Goal: Information Seeking & Learning: Learn about a topic

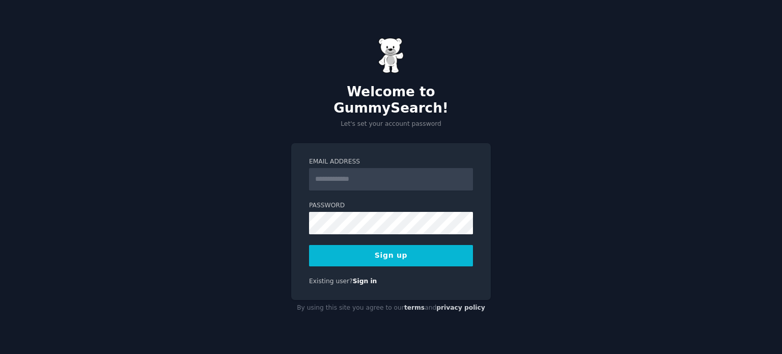
click at [337, 175] on input "Email Address" at bounding box center [391, 179] width 164 height 22
type input "**********"
click at [389, 245] on button "Sign up" at bounding box center [391, 255] width 164 height 21
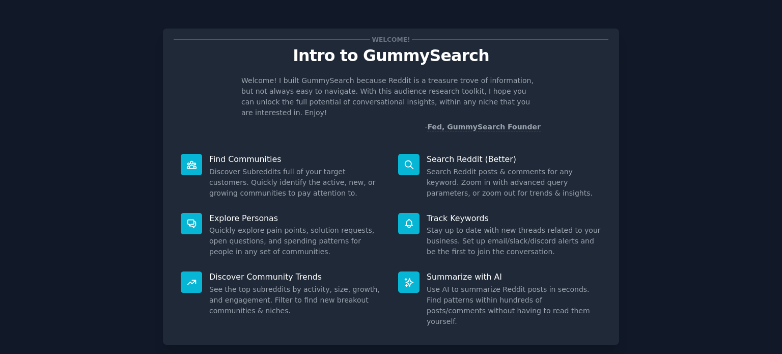
scroll to position [44, 0]
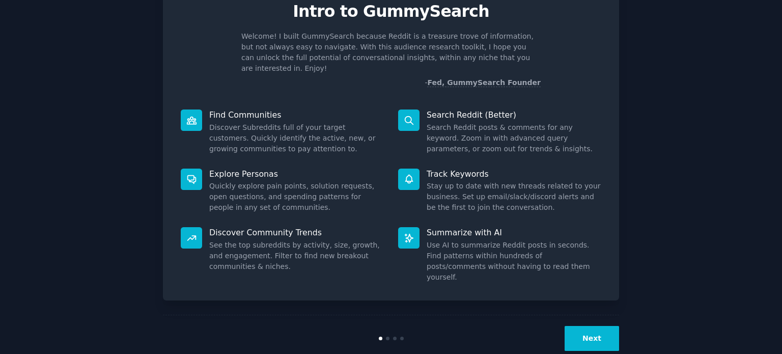
click at [594, 326] on button "Next" at bounding box center [592, 338] width 54 height 25
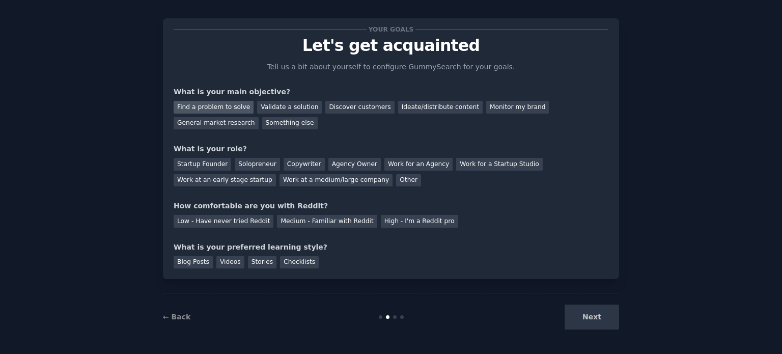
click at [230, 107] on div "Find a problem to solve" at bounding box center [214, 107] width 80 height 13
click at [265, 107] on div "Validate a solution" at bounding box center [289, 107] width 65 height 13
click at [216, 110] on div "Find a problem to solve" at bounding box center [214, 107] width 80 height 13
click at [264, 107] on div "Validate a solution" at bounding box center [289, 107] width 65 height 13
click at [222, 164] on div "Startup Founder" at bounding box center [203, 164] width 58 height 13
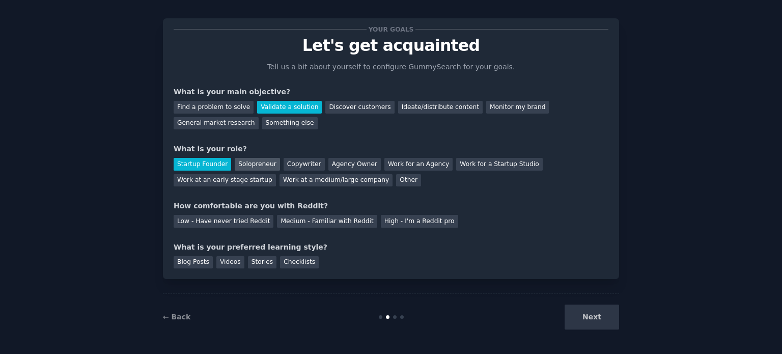
click at [247, 164] on div "Solopreneur" at bounding box center [257, 164] width 45 height 13
click at [242, 221] on div "Low - Have never tried Reddit" at bounding box center [224, 221] width 100 height 13
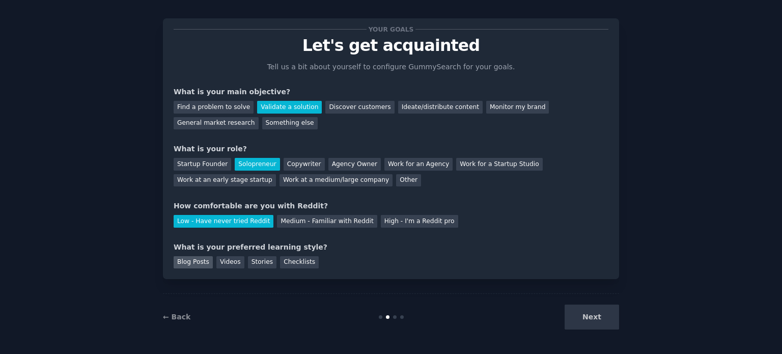
click at [195, 261] on div "Blog Posts" at bounding box center [193, 262] width 39 height 13
click at [296, 261] on div "Checklists" at bounding box center [299, 262] width 39 height 13
click at [199, 264] on div "Blog Posts" at bounding box center [193, 262] width 39 height 13
click at [599, 321] on button "Next" at bounding box center [592, 316] width 54 height 25
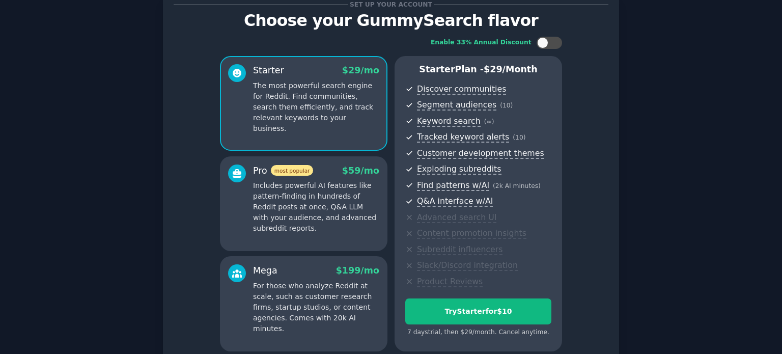
scroll to position [51, 0]
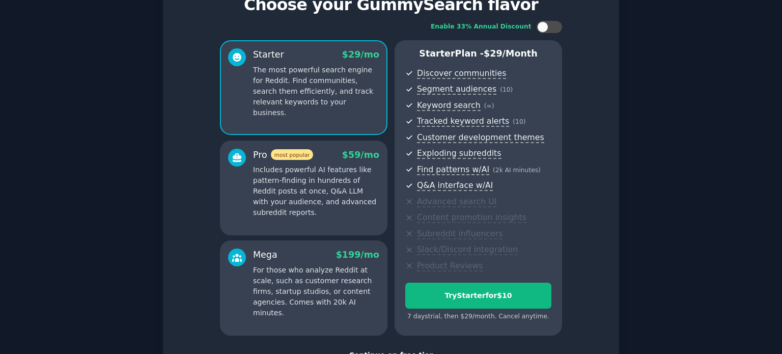
click at [523, 115] on span "Tracked keyword alerts ( 10 )" at bounding box center [484, 121] width 134 height 13
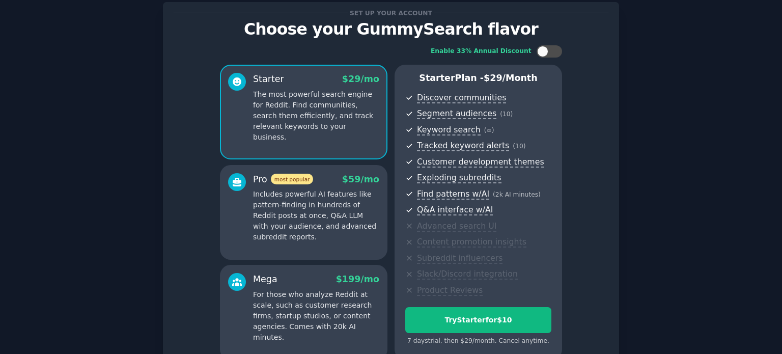
scroll to position [128, 0]
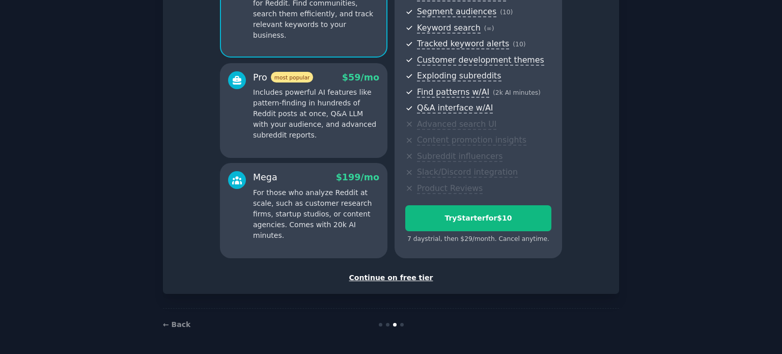
click at [411, 275] on div "Continue on free tier" at bounding box center [391, 277] width 435 height 11
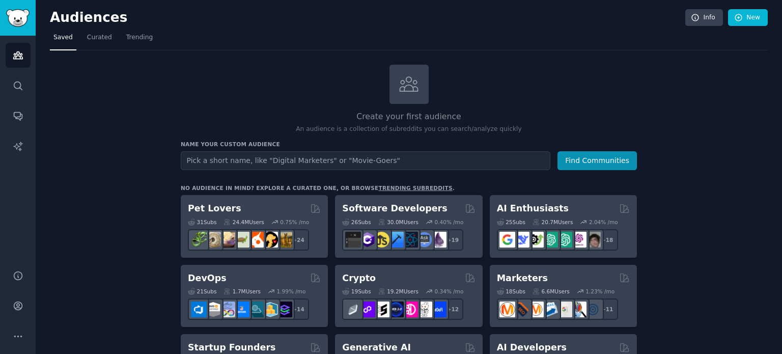
click at [368, 162] on input "text" at bounding box center [366, 160] width 370 height 19
type input "Content creation"
click at [588, 164] on button "Find Communities" at bounding box center [596, 160] width 79 height 19
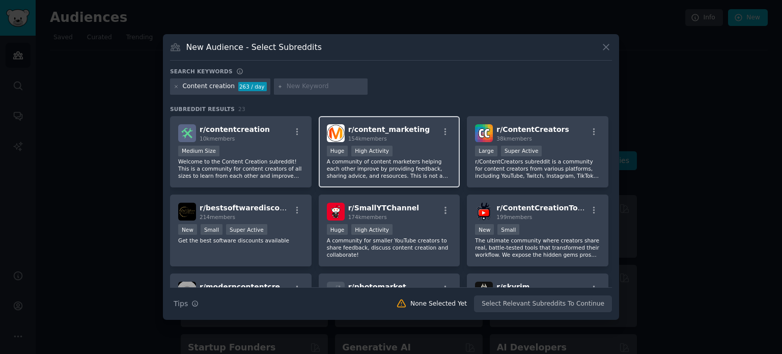
click at [422, 152] on div "Huge High Activity" at bounding box center [389, 152] width 125 height 13
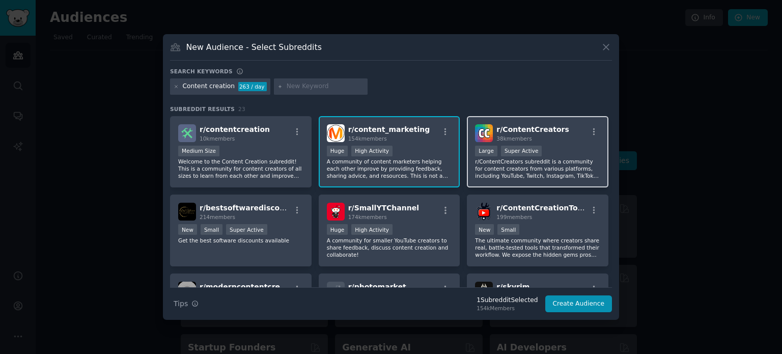
click at [519, 173] on p "r/ContentCreators subreddit is a community for content creators from various pl…" at bounding box center [537, 168] width 125 height 21
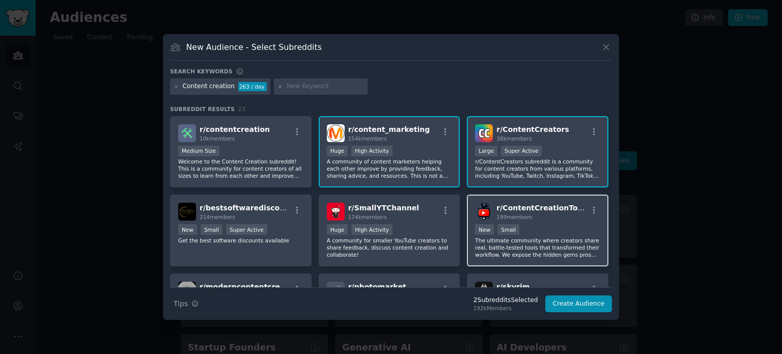
click at [550, 221] on div "r/ ContentCreationTools 199 members New Small The ultimate community where crea…" at bounding box center [538, 230] width 142 height 72
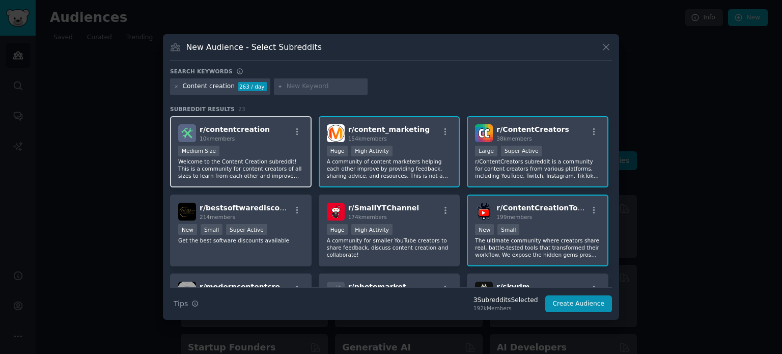
click at [245, 169] on p "Welcome to the Content Creation subreddit! This is a community for content crea…" at bounding box center [240, 168] width 125 height 21
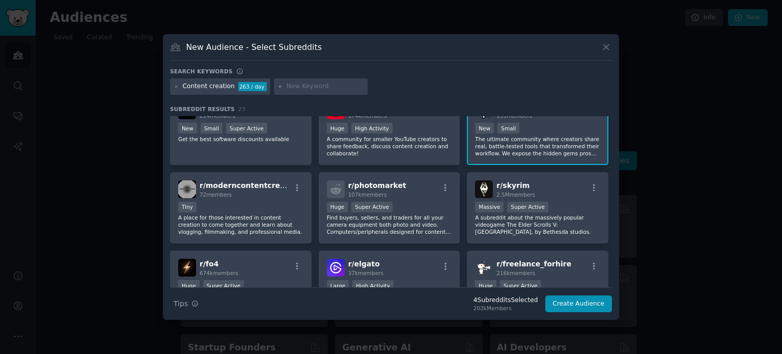
scroll to position [102, 0]
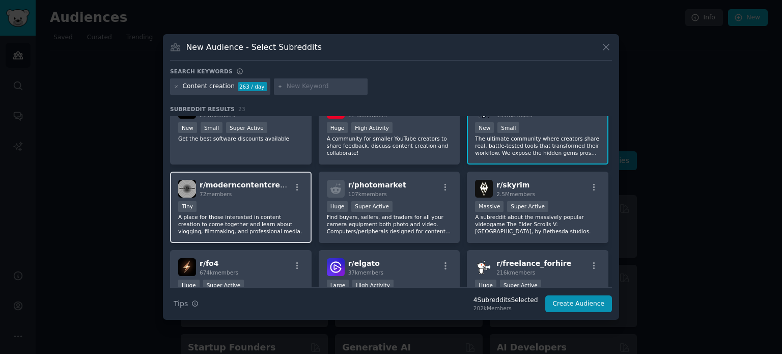
click at [265, 199] on div "r/ moderncontentcreation 72 members Tiny A place for those interested in conten…" at bounding box center [241, 208] width 142 height 72
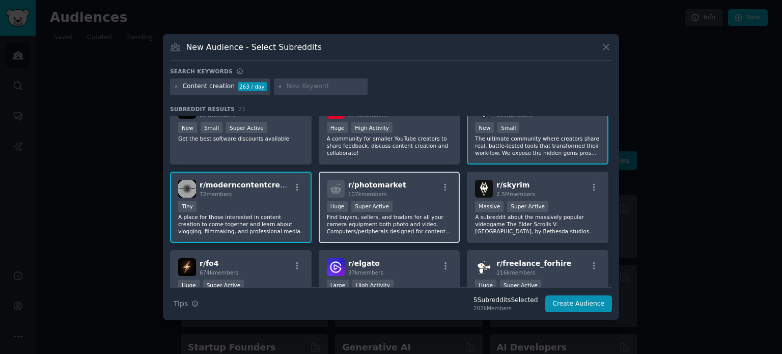
click at [407, 206] on div ">= 95th percentile for submissions / day Huge Super Active" at bounding box center [389, 207] width 125 height 13
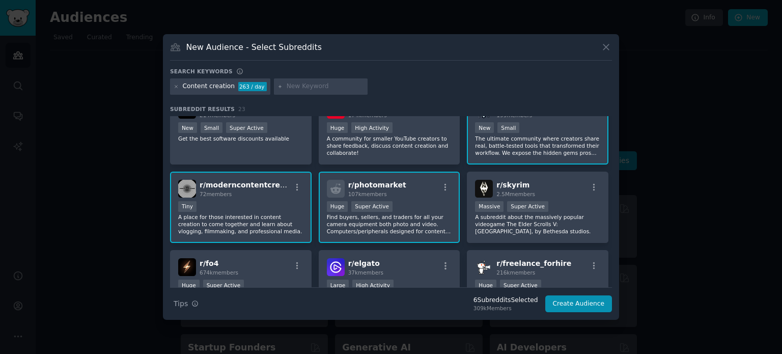
click at [390, 215] on p "Find buyers, sellers, and traders for all your camera equipment both photo and …" at bounding box center [389, 223] width 125 height 21
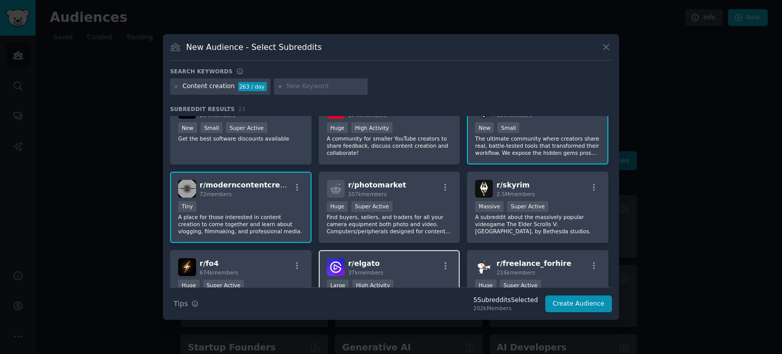
scroll to position [153, 0]
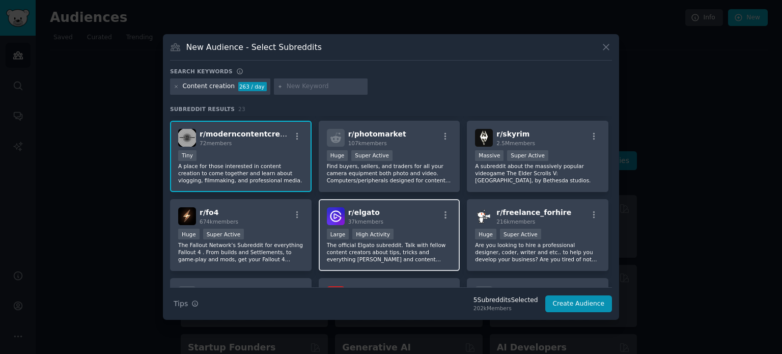
click at [405, 248] on p "The official Elgato subreddit. Talk with fellow content creators about tips, tr…" at bounding box center [389, 251] width 125 height 21
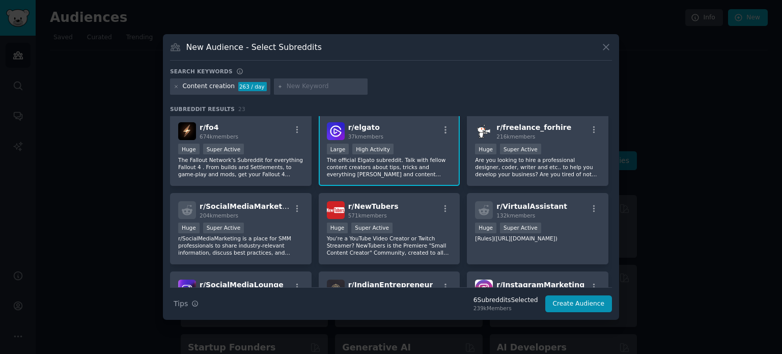
scroll to position [255, 0]
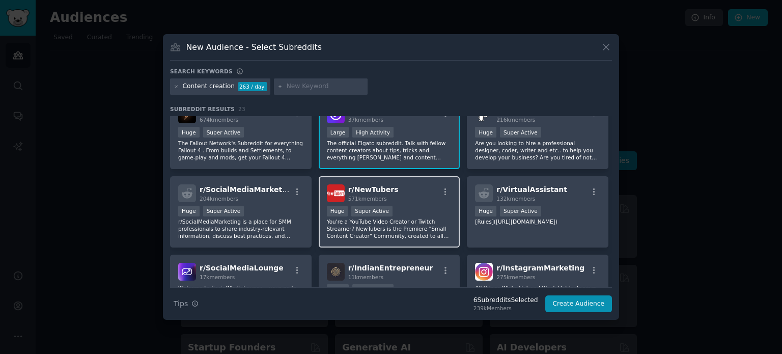
click at [405, 230] on p "You're a YouTube Video Creator or Twitch Streamer? NewTubers is the Premiere "S…" at bounding box center [389, 228] width 125 height 21
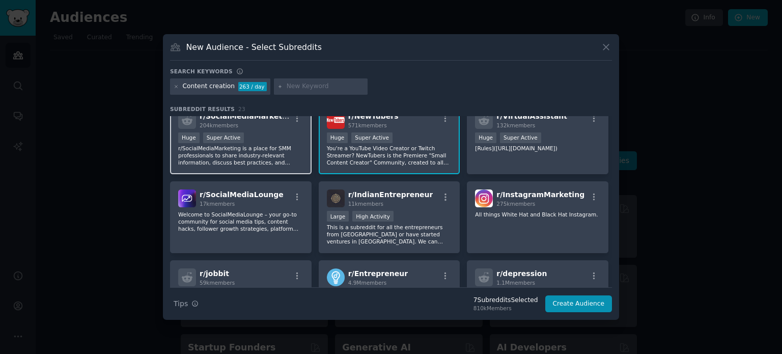
scroll to position [305, 0]
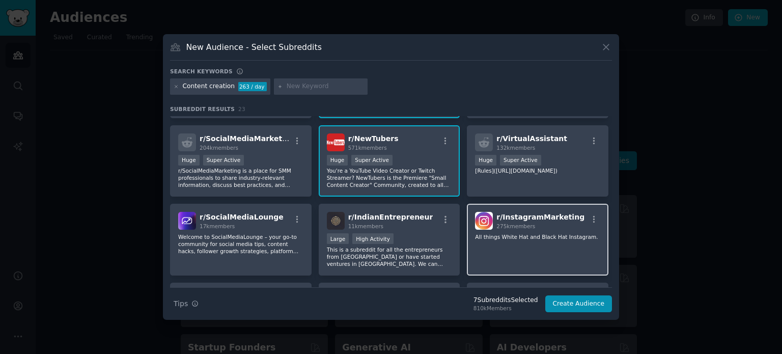
click at [530, 259] on div "r/ InstagramMarketing 275k members All things White Hat and Black Hat Instagram." at bounding box center [538, 240] width 142 height 72
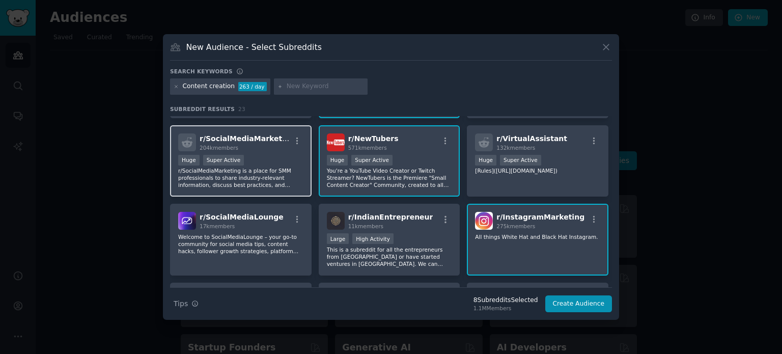
click at [271, 178] on p "r/SocialMediaMarketing is a place for SMM professionals to share industry-relev…" at bounding box center [240, 177] width 125 height 21
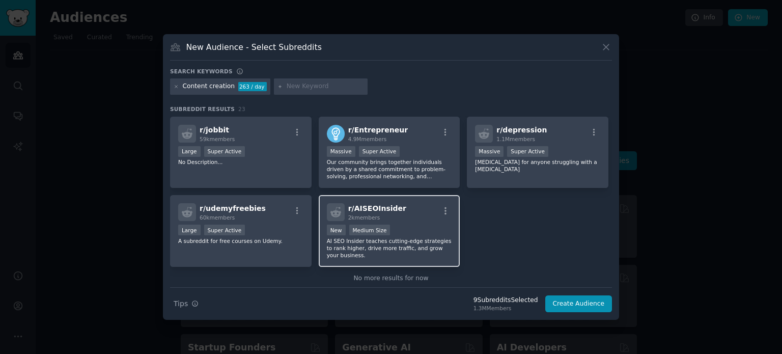
scroll to position [483, 0]
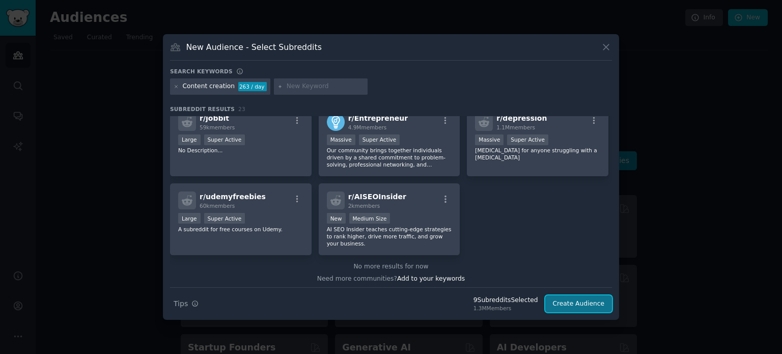
click at [576, 306] on button "Create Audience" at bounding box center [578, 303] width 67 height 17
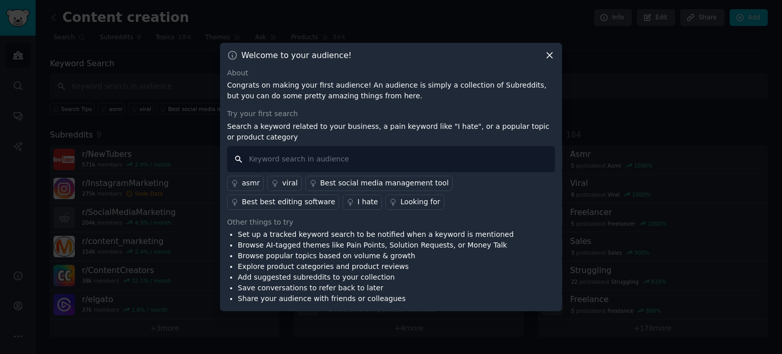
click at [381, 166] on input "text" at bounding box center [391, 159] width 328 height 26
type input "references"
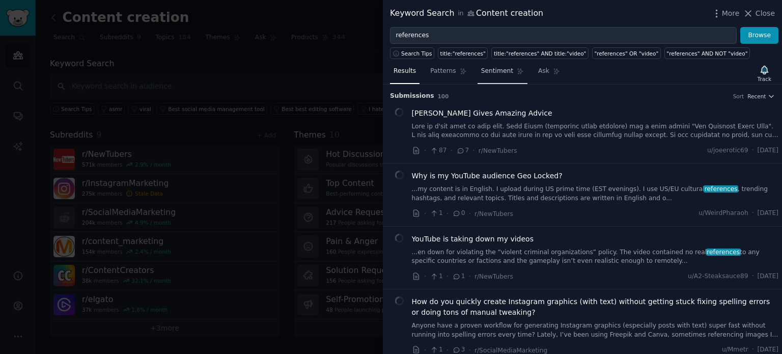
click at [491, 71] on span "Sentiment" at bounding box center [497, 71] width 32 height 9
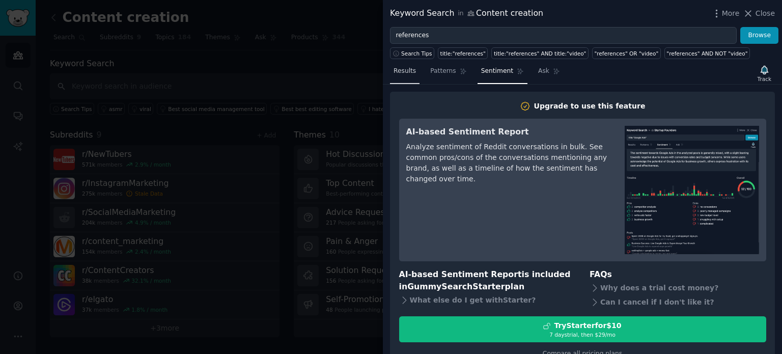
click at [402, 72] on span "Results" at bounding box center [405, 71] width 22 height 9
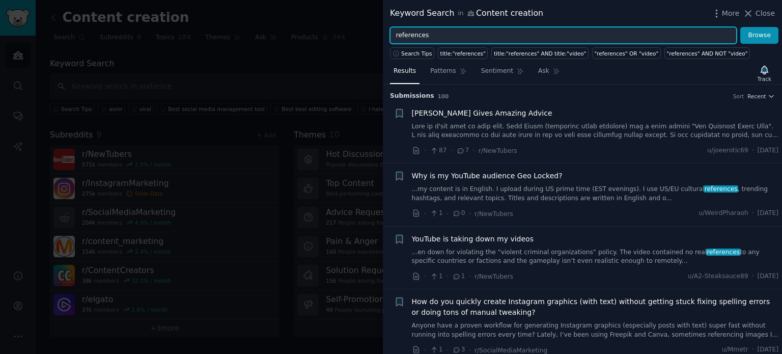
click at [435, 32] on input "references" at bounding box center [563, 35] width 347 height 17
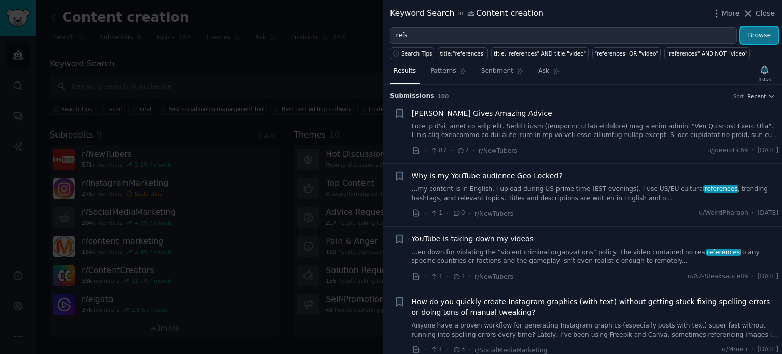
click at [770, 40] on button "Browse" at bounding box center [759, 35] width 38 height 17
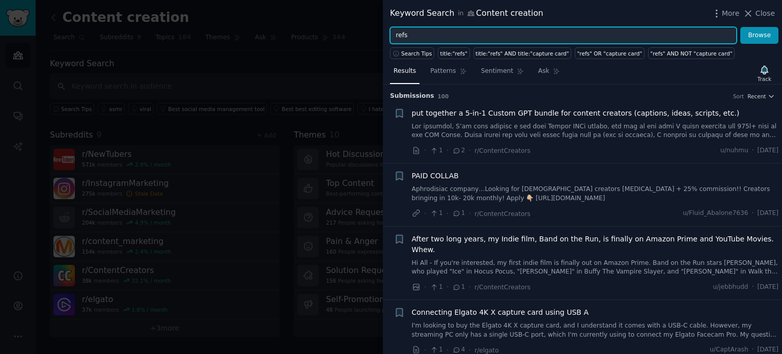
click at [422, 41] on input "refs" at bounding box center [563, 35] width 347 height 17
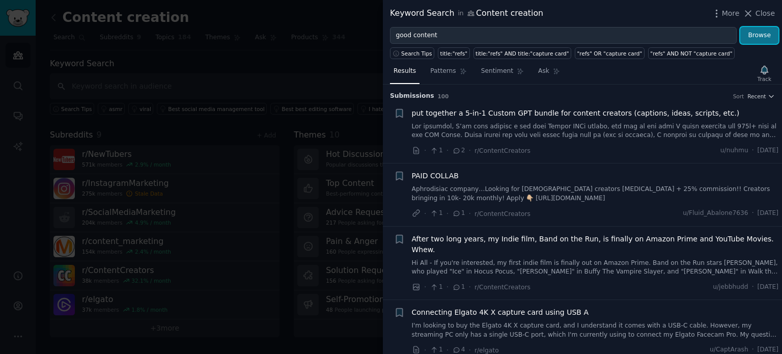
click at [764, 40] on button "Browse" at bounding box center [759, 35] width 38 height 17
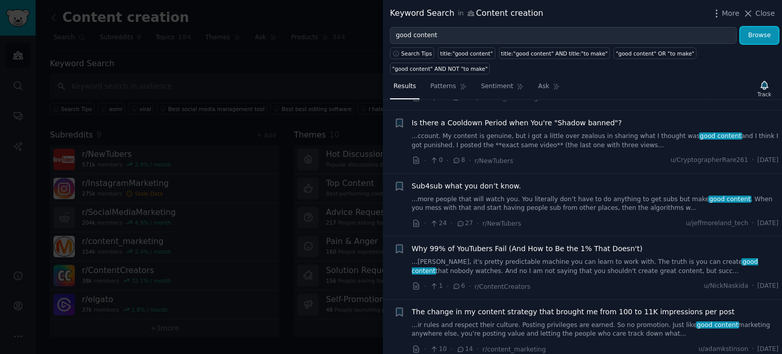
scroll to position [1222, 0]
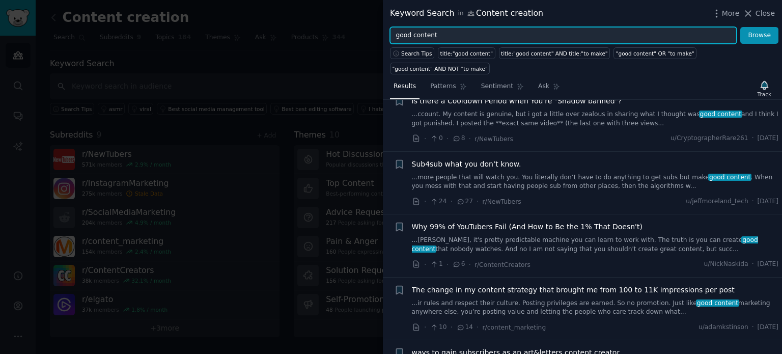
click at [434, 37] on input "good content" at bounding box center [563, 35] width 347 height 17
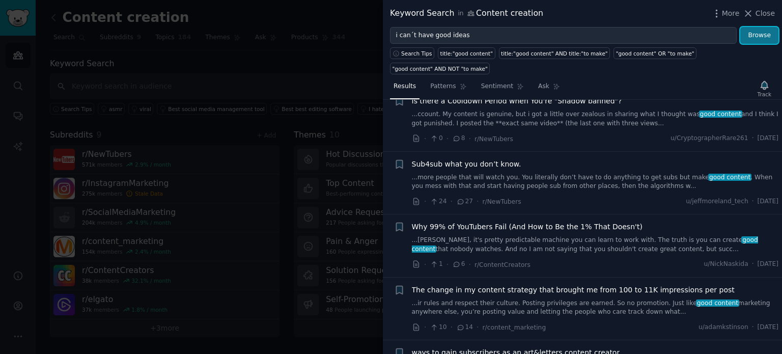
click at [757, 36] on button "Browse" at bounding box center [759, 35] width 38 height 17
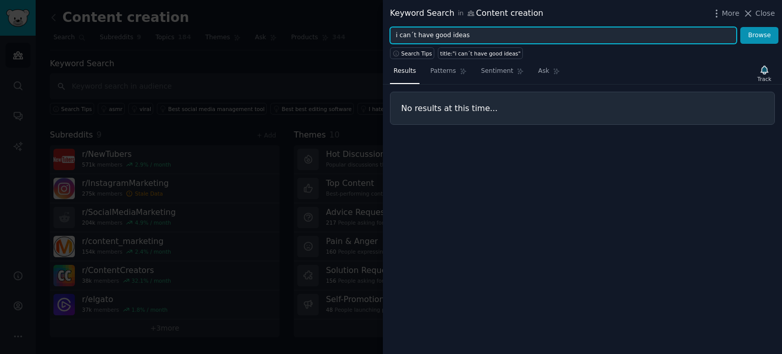
drag, startPoint x: 430, startPoint y: 36, endPoint x: 383, endPoint y: 33, distance: 46.4
click at [383, 33] on div "i can´t have good ideas Browse" at bounding box center [582, 35] width 399 height 17
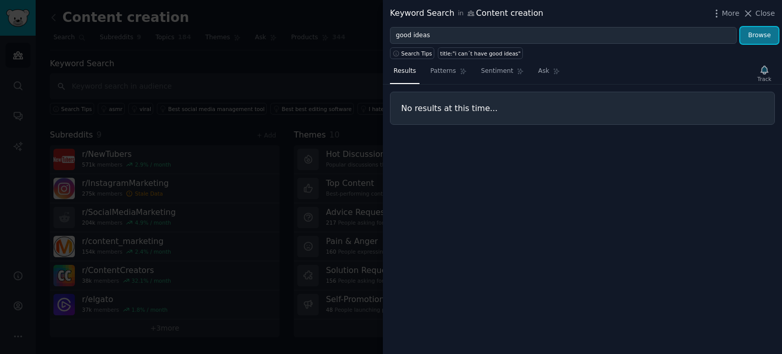
click at [760, 37] on button "Browse" at bounding box center [759, 35] width 38 height 17
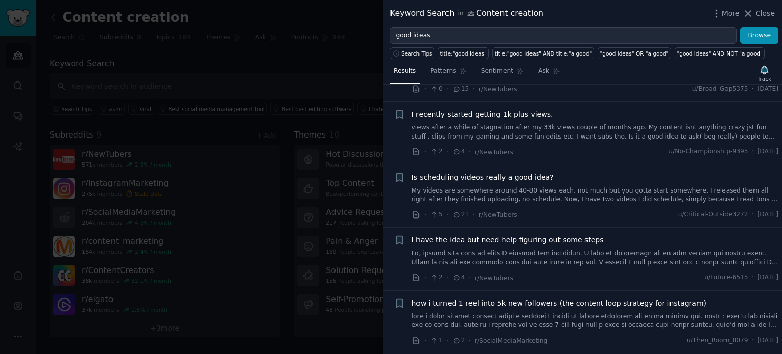
scroll to position [713, 0]
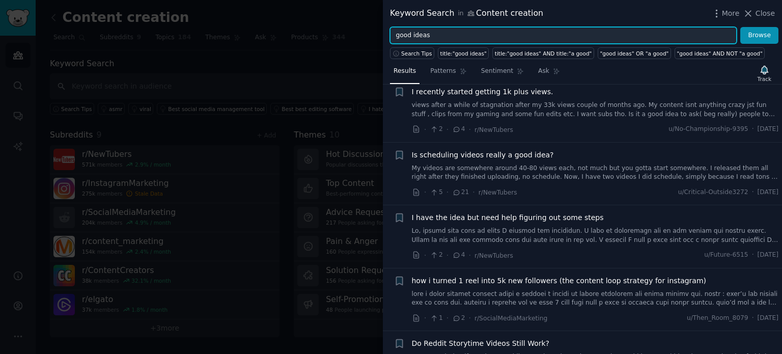
click at [396, 35] on input "good ideas" at bounding box center [563, 35] width 347 height 17
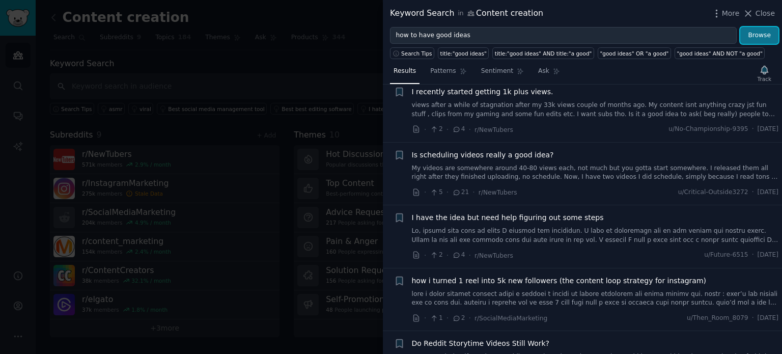
click at [757, 29] on button "Browse" at bounding box center [759, 35] width 38 height 17
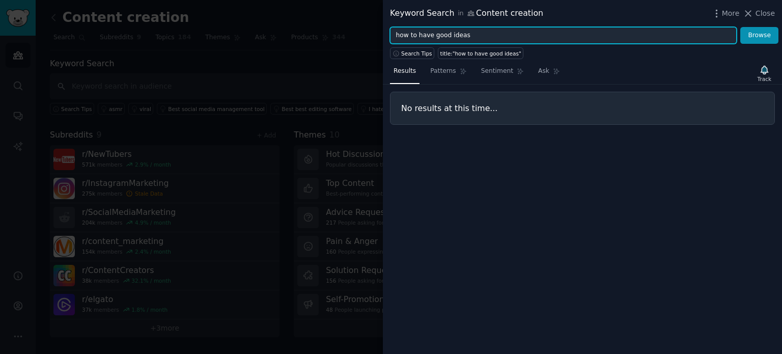
click at [422, 34] on input "how to have good ideas" at bounding box center [563, 35] width 347 height 17
drag, startPoint x: 431, startPoint y: 35, endPoint x: 373, endPoint y: 36, distance: 58.0
click at [373, 36] on div "Keyword Search in Content creation More Close how to have good ideas Browse Sea…" at bounding box center [391, 177] width 782 height 354
click at [740, 27] on button "Browse" at bounding box center [759, 35] width 38 height 17
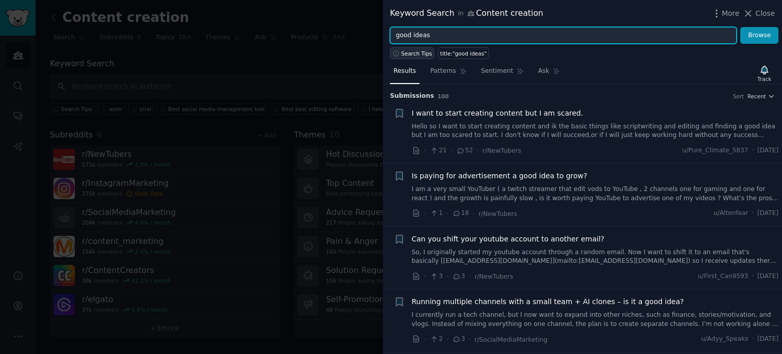
click at [397, 52] on icon "button" at bounding box center [396, 53] width 7 height 7
click at [443, 36] on input "good ideas" at bounding box center [563, 35] width 347 height 17
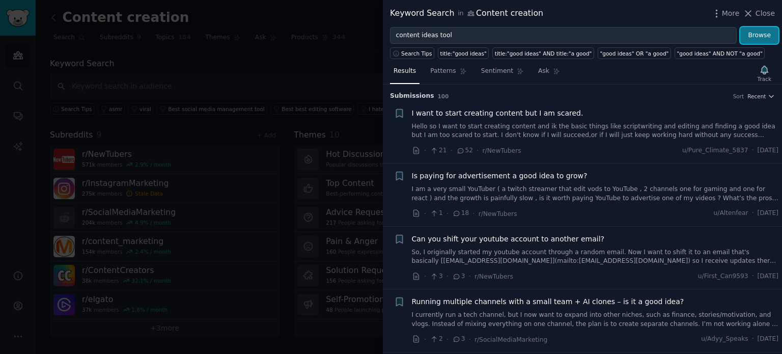
click at [774, 32] on button "Browse" at bounding box center [759, 35] width 38 height 17
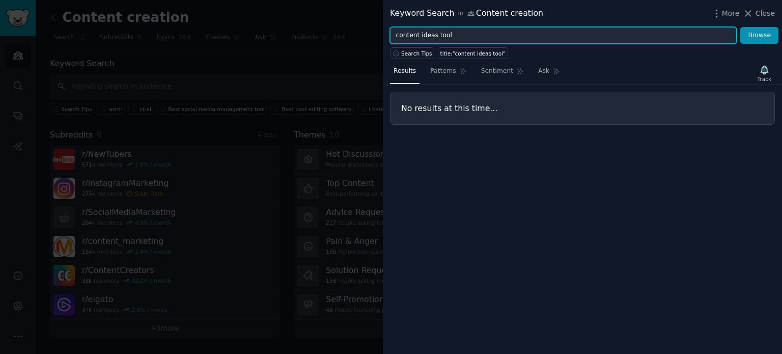
click at [455, 34] on input "content ideas tool" at bounding box center [563, 35] width 347 height 17
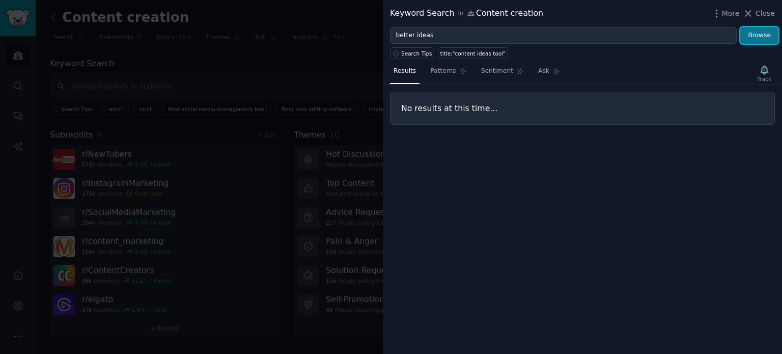
click at [750, 31] on button "Browse" at bounding box center [759, 35] width 38 height 17
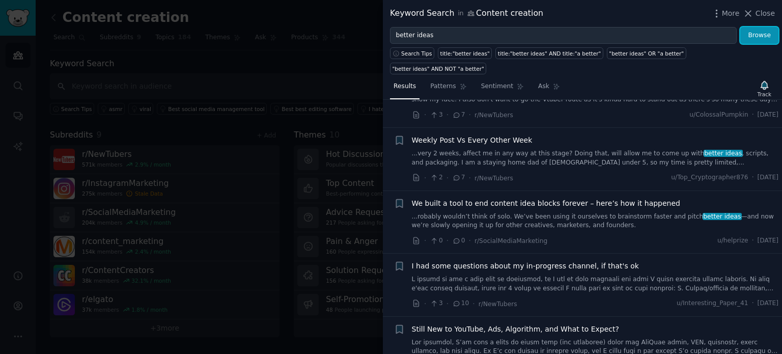
scroll to position [102, 0]
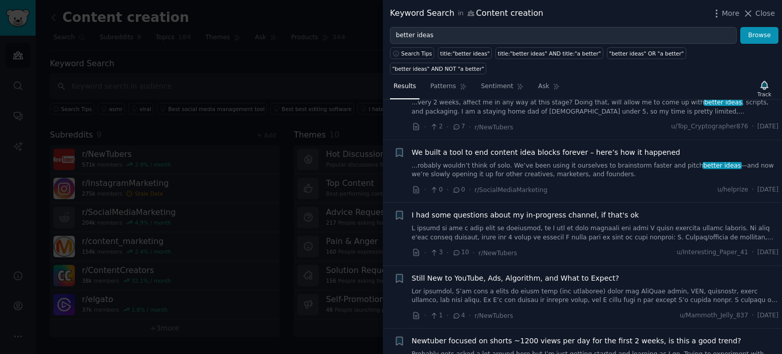
drag, startPoint x: 534, startPoint y: 140, endPoint x: 416, endPoint y: 176, distance: 123.0
click at [416, 185] on icon at bounding box center [416, 189] width 9 height 9
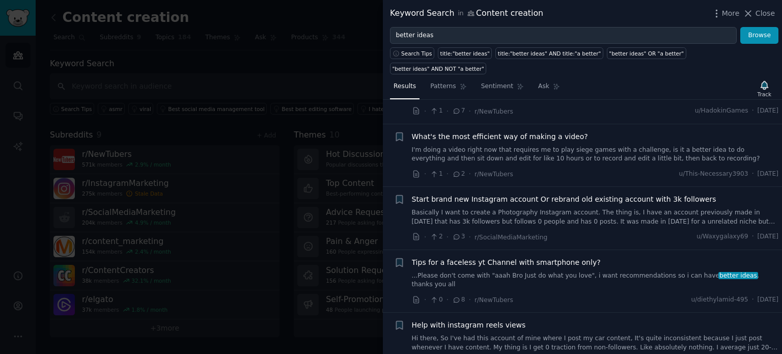
scroll to position [356, 0]
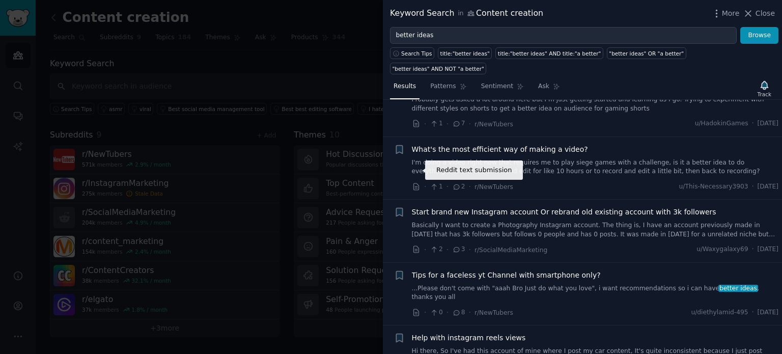
click at [417, 183] on icon at bounding box center [415, 186] width 5 height 7
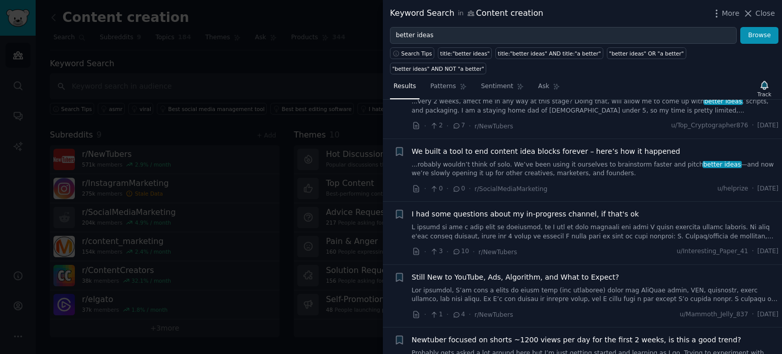
scroll to position [0, 0]
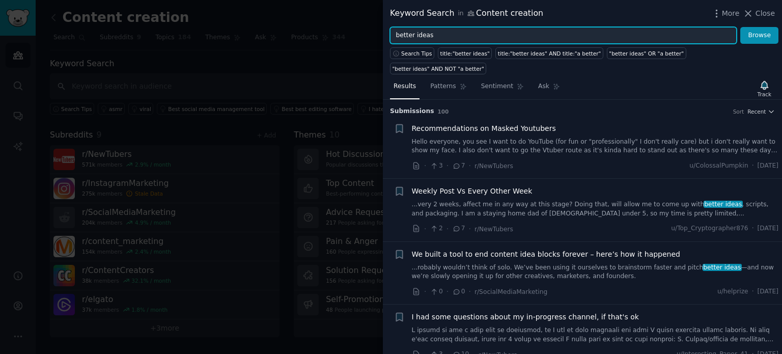
click at [508, 37] on input "better ideas" at bounding box center [563, 35] width 347 height 17
paste input "I can't come up with content"
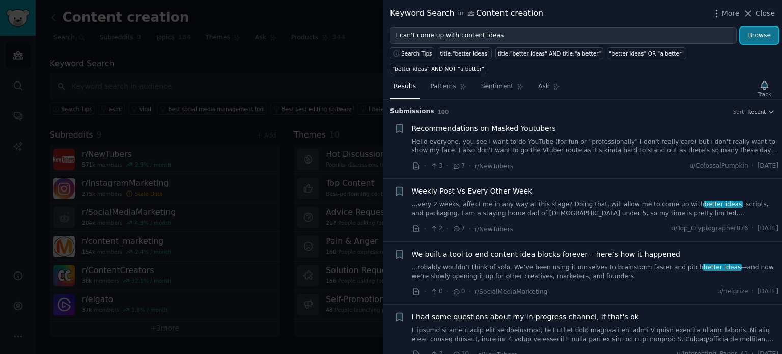
click at [759, 38] on button "Browse" at bounding box center [759, 35] width 38 height 17
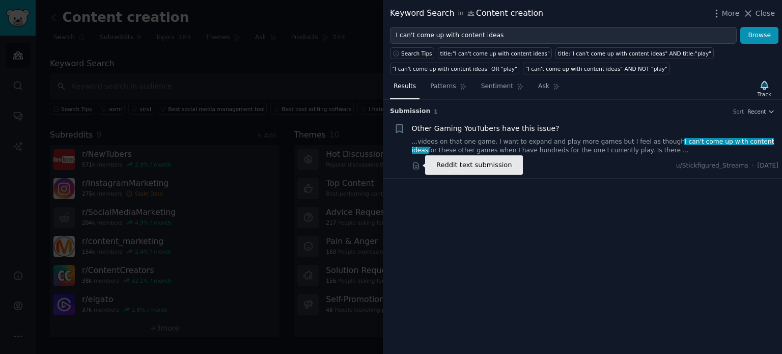
click at [415, 167] on icon at bounding box center [416, 165] width 9 height 9
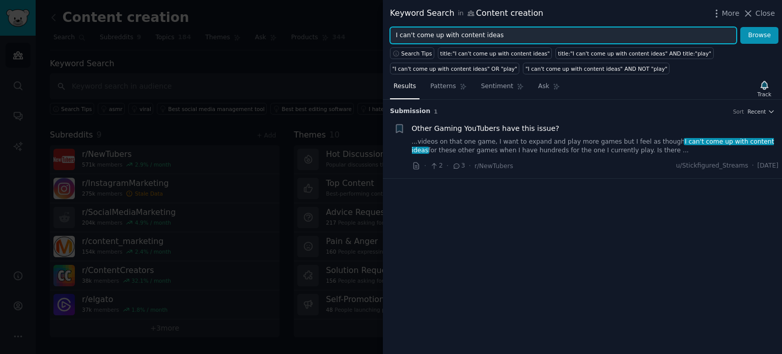
click at [514, 29] on input "I can't come up with content ideas" at bounding box center [563, 35] width 347 height 17
type input "brainstorm tool"
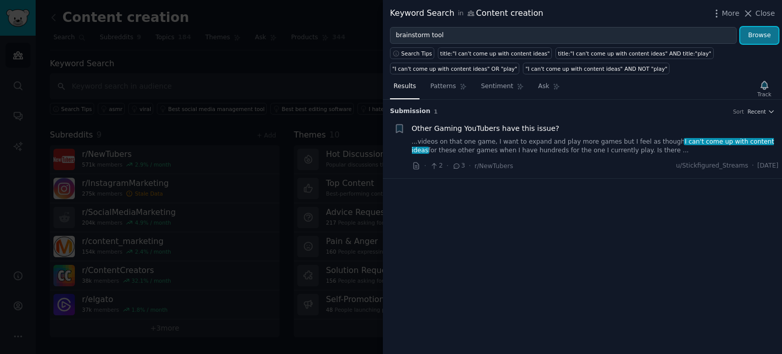
click at [758, 30] on button "Browse" at bounding box center [759, 35] width 38 height 17
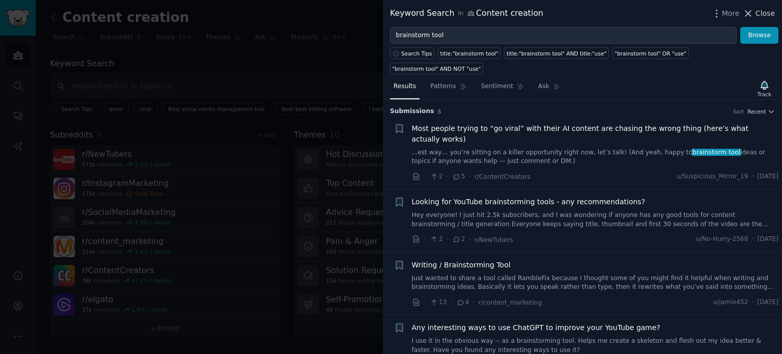
click at [749, 14] on icon at bounding box center [749, 14] width 6 height 6
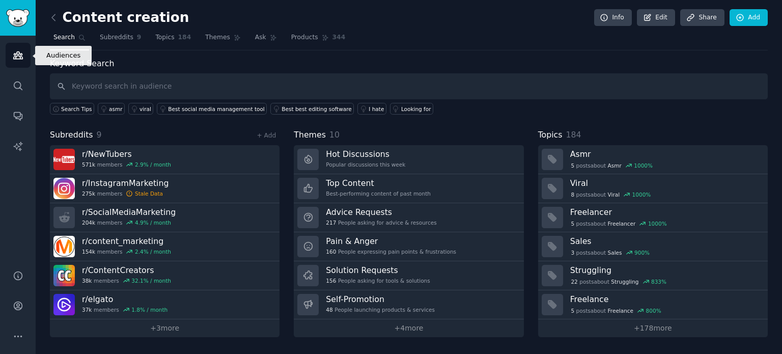
click at [21, 60] on icon "Sidebar" at bounding box center [18, 55] width 11 height 11
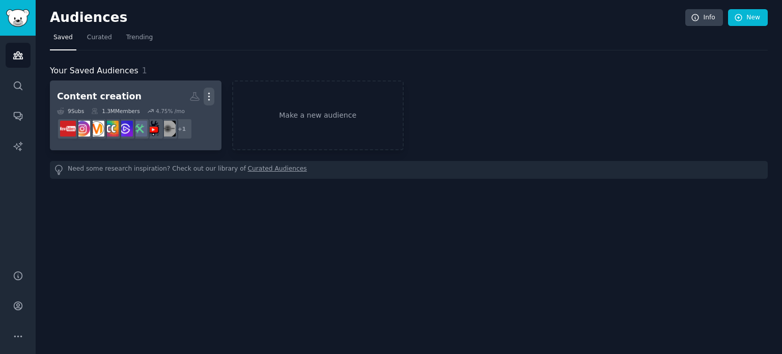
click at [208, 98] on icon "button" at bounding box center [209, 96] width 11 height 11
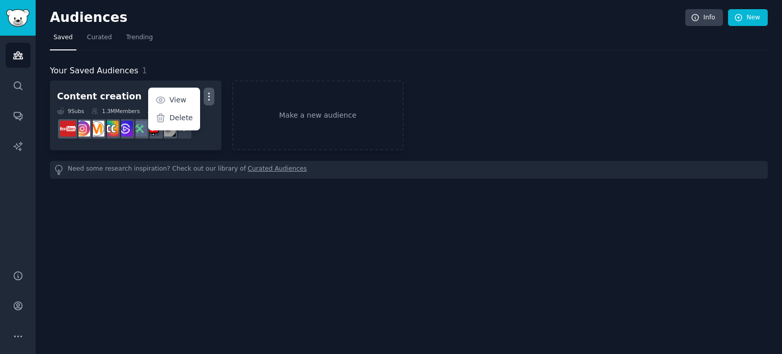
click at [199, 197] on div "Audiences Info New Saved Curated Trending Your Saved Audiences 1 Content creati…" at bounding box center [409, 177] width 746 height 354
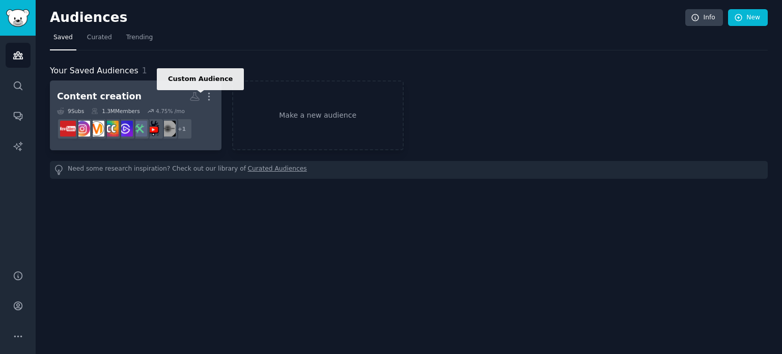
click at [193, 95] on icon at bounding box center [194, 96] width 11 height 11
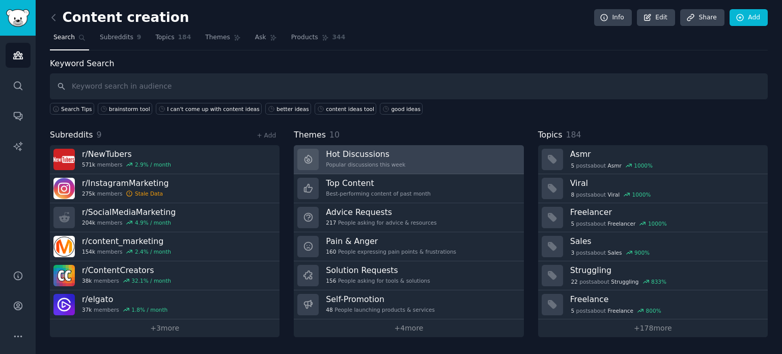
click at [362, 161] on div "Popular discussions this week" at bounding box center [365, 164] width 79 height 7
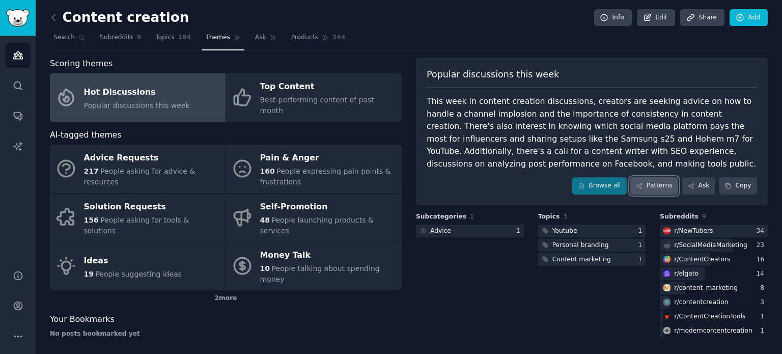
click at [653, 184] on link "Patterns" at bounding box center [654, 185] width 48 height 17
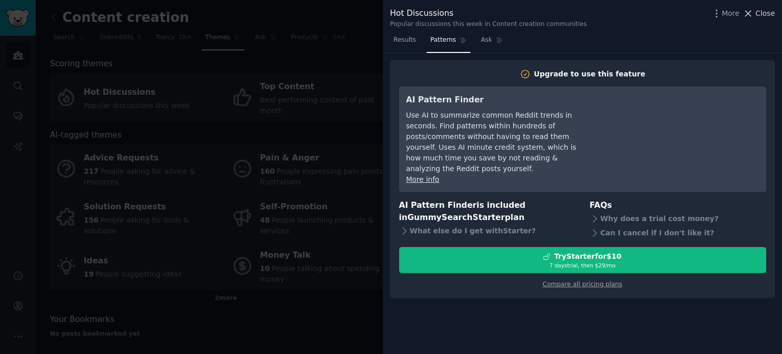
click at [753, 12] on icon at bounding box center [748, 13] width 11 height 11
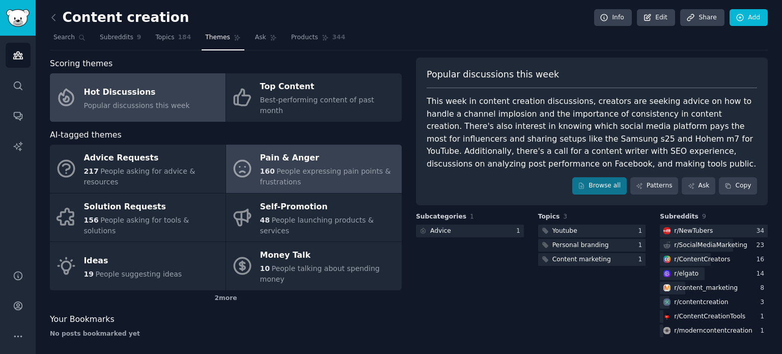
click at [285, 171] on span "People expressing pain points & frustrations" at bounding box center [325, 176] width 131 height 19
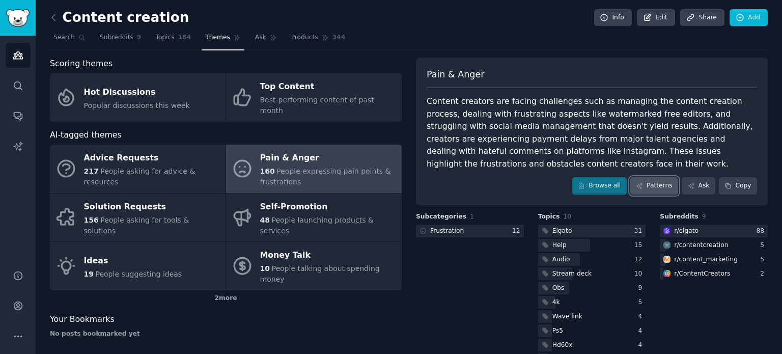
click at [665, 193] on link "Patterns" at bounding box center [654, 185] width 48 height 17
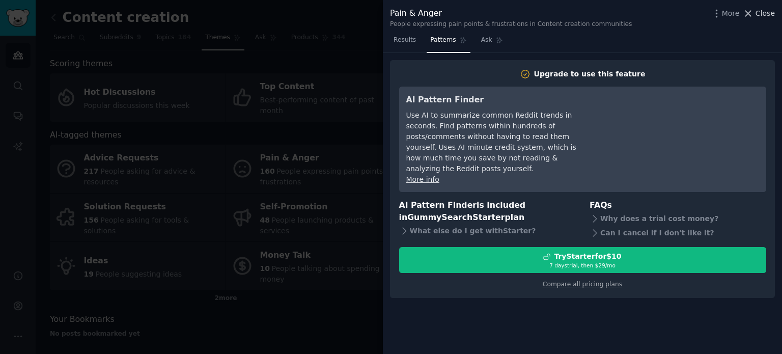
click at [749, 14] on icon at bounding box center [749, 14] width 6 height 6
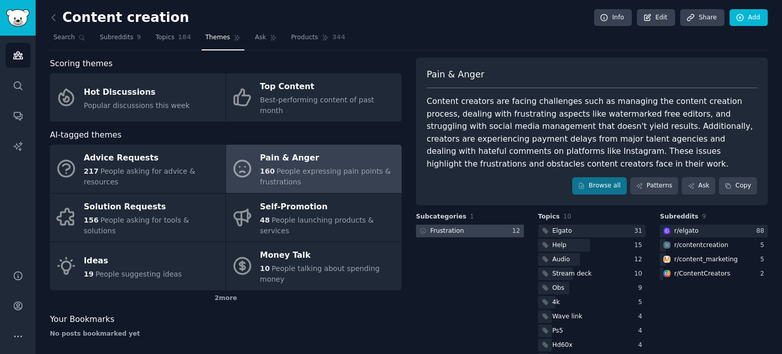
click at [478, 229] on div at bounding box center [470, 231] width 108 height 13
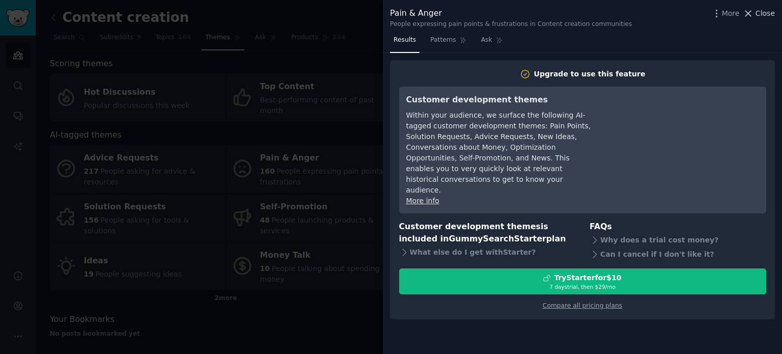
click at [750, 14] on icon at bounding box center [749, 14] width 6 height 6
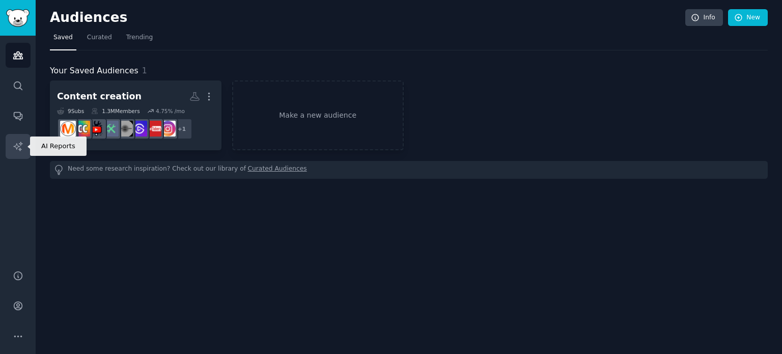
click at [24, 153] on link "AI Reports" at bounding box center [18, 146] width 25 height 25
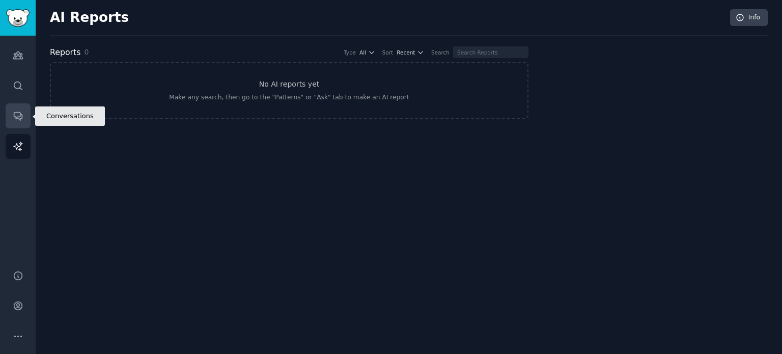
click at [16, 121] on link "Conversations" at bounding box center [18, 115] width 25 height 25
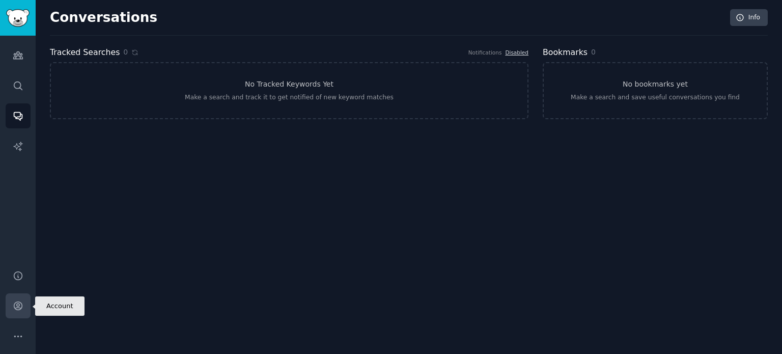
click at [14, 306] on icon "Sidebar" at bounding box center [18, 305] width 11 height 11
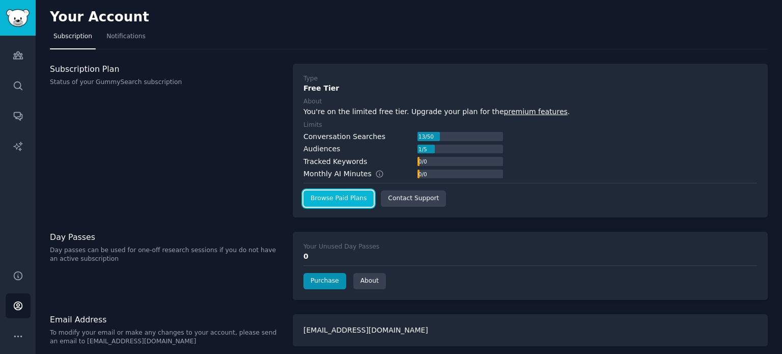
click at [352, 200] on link "Browse Paid Plans" at bounding box center [338, 198] width 70 height 16
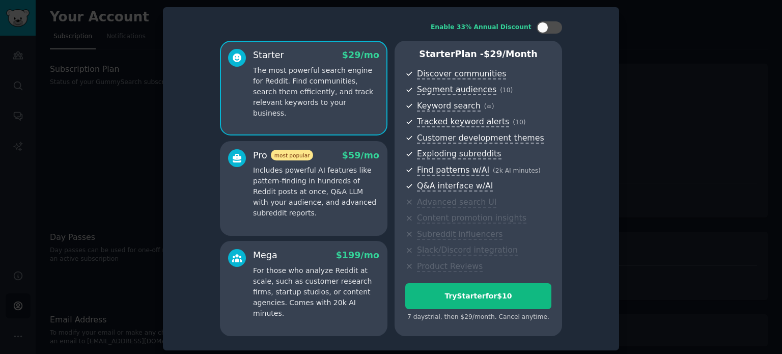
click at [326, 99] on p "The most powerful search engine for Reddit. Find communities, search them effic…" at bounding box center [316, 91] width 126 height 53
click at [558, 24] on div at bounding box center [549, 27] width 25 height 12
click at [542, 25] on icon at bounding box center [544, 28] width 6 height 6
checkbox input "false"
click at [356, 185] on p "Includes powerful AI features like pattern-finding in hundreds of Reddit posts …" at bounding box center [316, 191] width 126 height 53
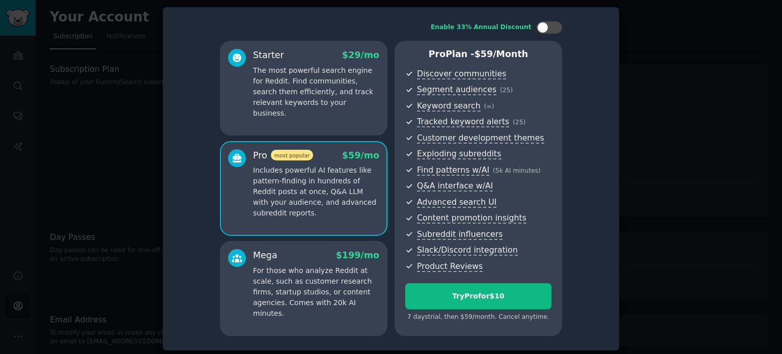
click at [336, 109] on div "Starter $ 29 /mo The most powerful search engine for Reddit. Find communities, …" at bounding box center [303, 88] width 167 height 95
